Goal: Task Accomplishment & Management: Manage account settings

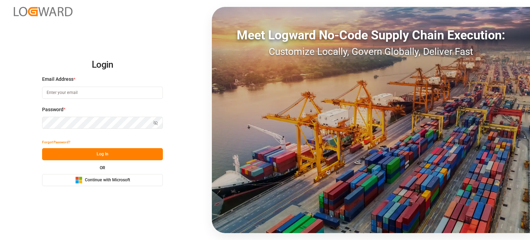
click at [74, 88] on input at bounding box center [102, 93] width 121 height 12
type input "[EMAIL_ADDRESS][DOMAIN_NAME]"
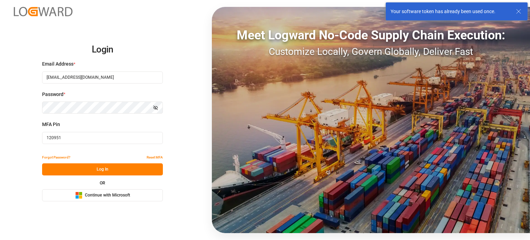
click at [517, 11] on icon at bounding box center [518, 11] width 8 height 8
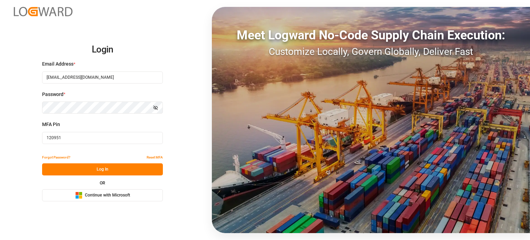
drag, startPoint x: 80, startPoint y: 141, endPoint x: 11, endPoint y: 139, distance: 68.7
click at [12, 140] on div "Login Email Address * yeshash.gowda@logward.com Password * Show password MFA Pi…" at bounding box center [265, 120] width 530 height 240
paste input "798475"
type input "798475"
click at [90, 171] on button "Log In" at bounding box center [102, 169] width 121 height 12
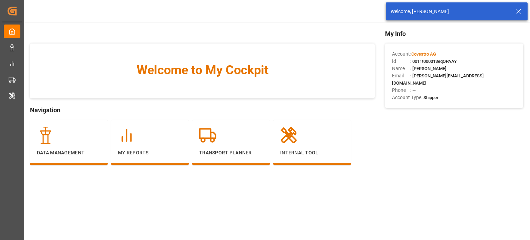
click at [517, 12] on icon at bounding box center [518, 11] width 8 height 8
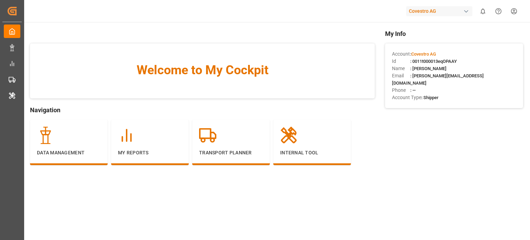
click at [441, 14] on div "Covestro AG" at bounding box center [439, 11] width 66 height 10
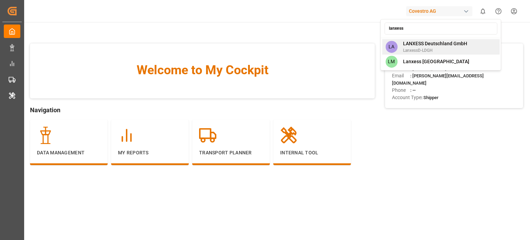
type input "lanxess"
click at [422, 44] on span "LANXESS Deutschland GmbH" at bounding box center [435, 43] width 64 height 7
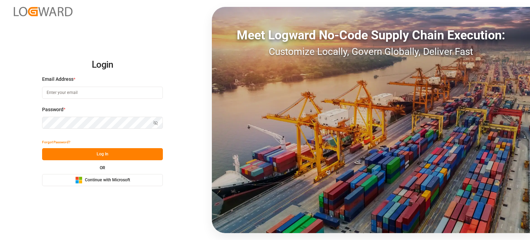
click at [72, 96] on input at bounding box center [102, 93] width 121 height 12
click at [75, 93] on input at bounding box center [102, 93] width 121 height 12
click at [0, 239] on com-1password-button at bounding box center [0, 240] width 0 height 0
type input "[EMAIL_ADDRESS][DOMAIN_NAME]"
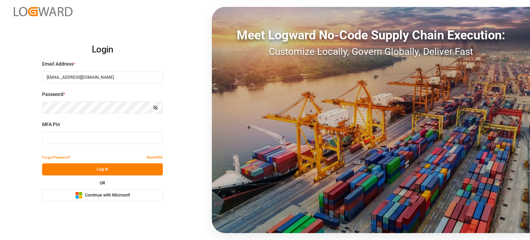
type input "822272"
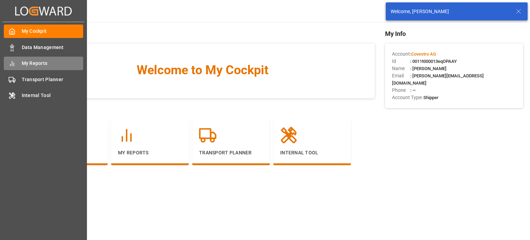
click at [15, 60] on icon at bounding box center [12, 63] width 7 height 7
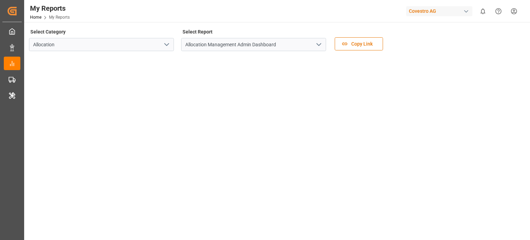
click at [434, 7] on div "Covestro AG" at bounding box center [439, 11] width 66 height 10
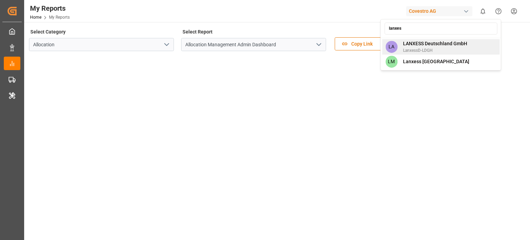
type input "lanxes"
click at [424, 44] on span "LANXESS Deutschland GmbH" at bounding box center [435, 43] width 64 height 7
